Goal: Task Accomplishment & Management: Use online tool/utility

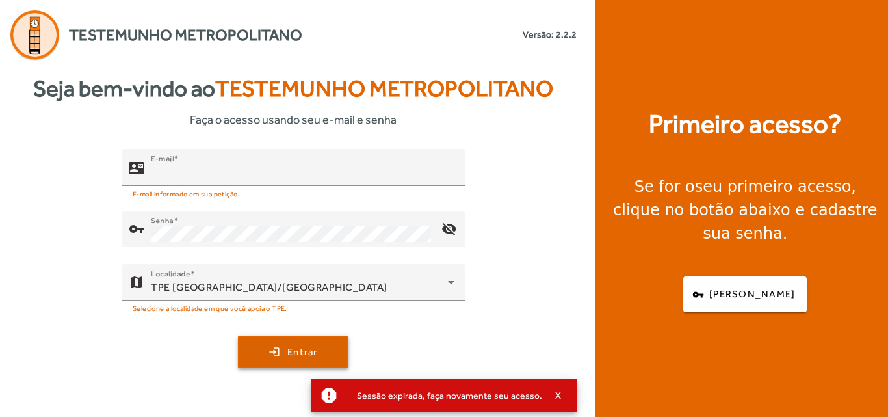
type input "**********"
click at [275, 341] on span "submit" at bounding box center [293, 351] width 108 height 31
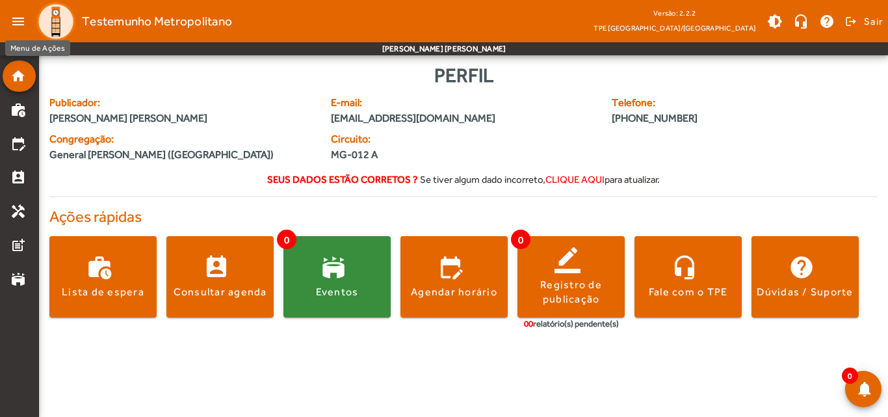
click at [11, 23] on mat-icon "menu" at bounding box center [18, 21] width 26 height 26
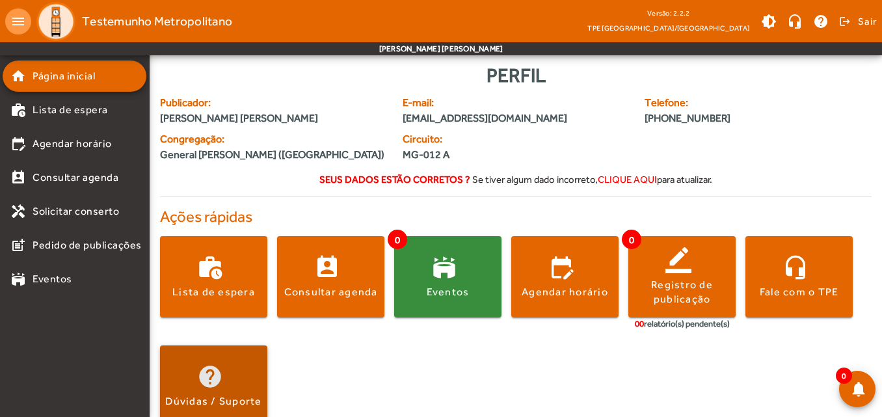
click at [198, 367] on span at bounding box center [213, 385] width 107 height 81
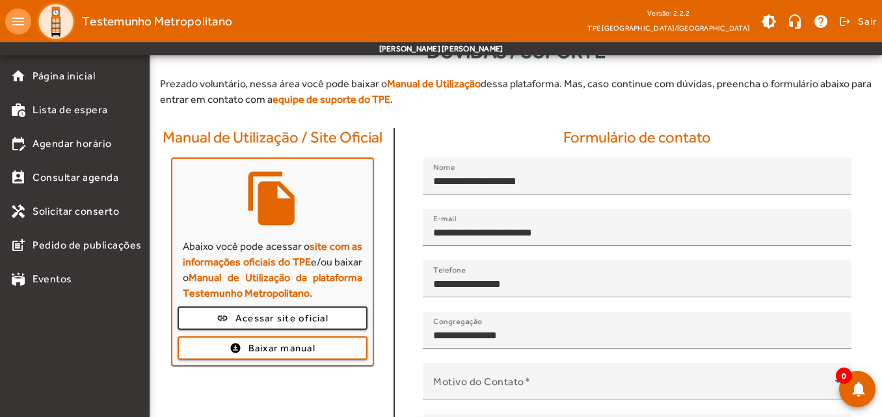
scroll to position [65, 0]
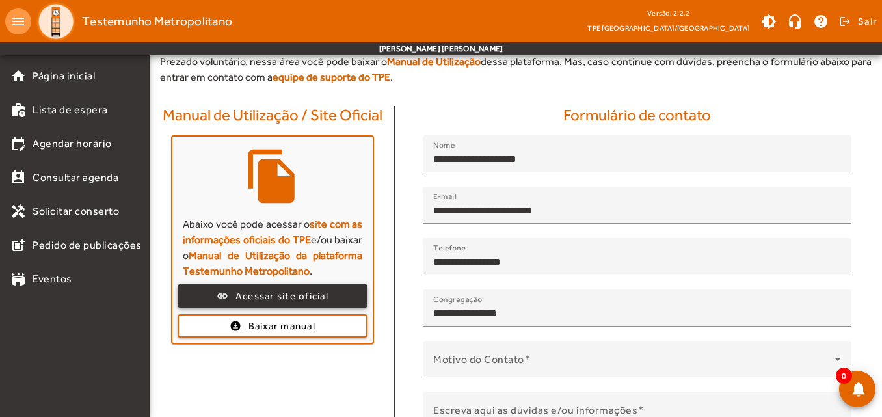
click at [275, 297] on span "Acessar site oficial" at bounding box center [281, 296] width 93 height 15
